Goal: Task Accomplishment & Management: Manage account settings

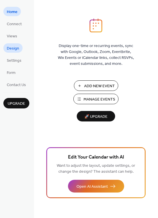
click at [14, 47] on span "Design" at bounding box center [13, 49] width 12 height 6
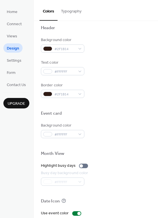
scroll to position [199, 0]
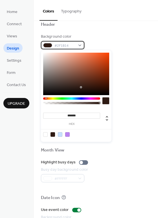
click at [80, 44] on div "#2F1B14" at bounding box center [63, 45] width 44 height 8
click at [82, 118] on input "*******" at bounding box center [71, 116] width 57 height 6
drag, startPoint x: 54, startPoint y: 116, endPoint x: 41, endPoint y: 115, distance: 12.8
click at [42, 115] on div "******* hex" at bounding box center [71, 119] width 59 height 14
paste input
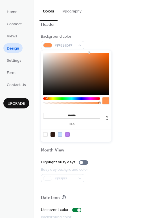
type input "*******"
click at [138, 107] on div "Event card" at bounding box center [96, 110] width 110 height 7
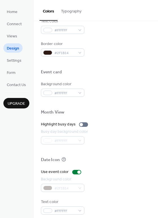
scroll to position [242, 0]
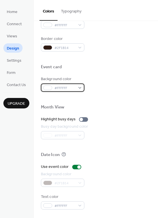
click at [79, 87] on div "#FFFFFF" at bounding box center [63, 87] width 44 height 8
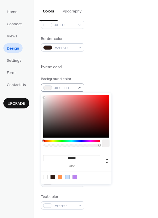
type input "*******"
drag, startPoint x: 43, startPoint y: 95, endPoint x: 41, endPoint y: 85, distance: 9.5
click at [41, 85] on body "Home Connect Views Design Settings Form Contact Us Upgrade Design Upgrade Color…" at bounding box center [79, 109] width 158 height 218
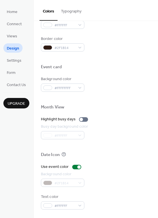
click at [121, 63] on div at bounding box center [96, 58] width 110 height 13
click at [82, 87] on div "#FFFFFFFF" at bounding box center [63, 87] width 44 height 8
click at [108, 73] on div at bounding box center [96, 74] width 110 height 5
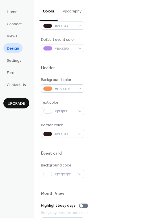
scroll to position [155, 0]
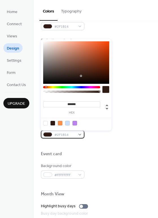
click at [81, 134] on div "#2F1B14" at bounding box center [63, 134] width 44 height 8
click at [46, 123] on div at bounding box center [45, 123] width 5 height 5
type input "*******"
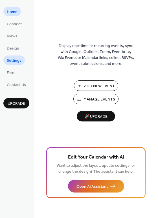
click at [19, 61] on span "Settings" at bounding box center [14, 61] width 15 height 6
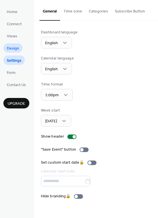
click at [13, 49] on span "Design" at bounding box center [13, 49] width 12 height 6
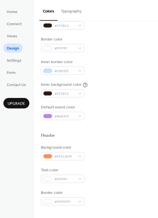
scroll to position [100, 0]
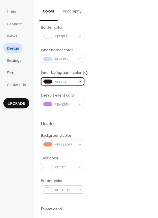
click at [79, 82] on div "#2F1B14" at bounding box center [63, 81] width 44 height 8
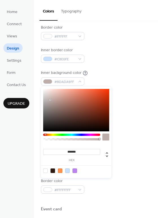
drag, startPoint x: 81, startPoint y: 123, endPoint x: 50, endPoint y: 100, distance: 38.8
click at [50, 100] on div at bounding box center [50, 99] width 1 height 1
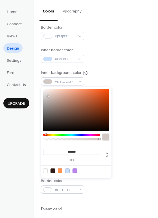
drag, startPoint x: 50, startPoint y: 100, endPoint x: 48, endPoint y: 97, distance: 4.1
click at [48, 97] on div at bounding box center [47, 96] width 1 height 1
type input "*******"
click at [48, 94] on div at bounding box center [47, 93] width 1 height 1
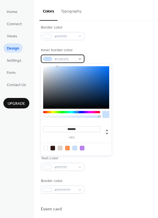
click at [80, 57] on div "#C8E0FE" at bounding box center [63, 59] width 44 height 8
type input "*******"
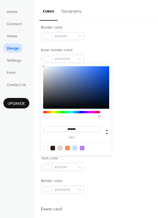
drag, startPoint x: 57, startPoint y: 66, endPoint x: 32, endPoint y: 64, distance: 25.5
click at [32, 64] on body "Home Connect Views Design Settings Form Contact Us Upgrade Design Upgrade Color…" at bounding box center [79, 109] width 158 height 218
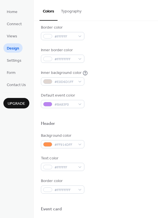
click at [106, 41] on div "Background color #FFFFFF Text color #2F1B14 Border color #FFFFFF Inner border c…" at bounding box center [96, 43] width 110 height 129
click at [80, 104] on div "#BA83F0" at bounding box center [63, 104] width 44 height 8
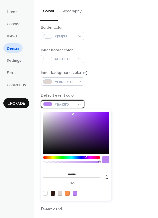
click at [68, 106] on span "#BA83F0" at bounding box center [65, 105] width 21 height 6
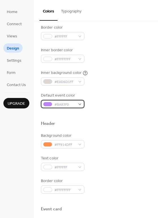
click at [69, 105] on span "#BA83F0" at bounding box center [65, 105] width 21 height 6
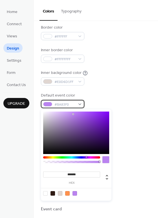
click at [69, 104] on span "#BA83F0" at bounding box center [65, 105] width 21 height 6
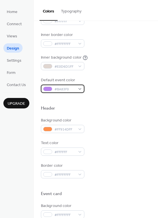
scroll to position [120, 0]
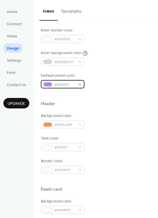
click at [68, 85] on span "#BA83F0" at bounding box center [65, 85] width 21 height 6
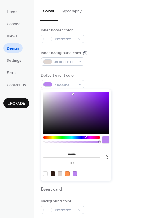
click at [82, 156] on input "*******" at bounding box center [71, 155] width 57 height 6
drag, startPoint x: 82, startPoint y: 156, endPoint x: 34, endPoint y: 156, distance: 47.8
click at [34, 156] on body "Home Connect Views Design Settings Form Contact Us Upgrade Design Upgrade Color…" at bounding box center [79, 109] width 158 height 218
paste input
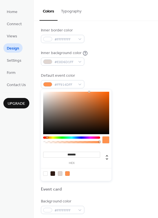
type input "*******"
